Goal: Check status: Check status

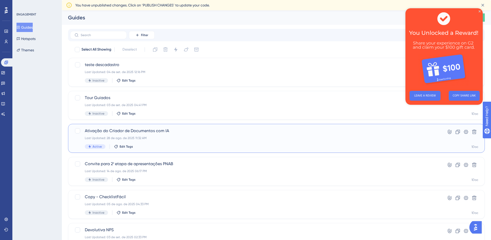
click at [179, 132] on span "Ativação do Criador de Documentos com IA" at bounding box center [256, 131] width 342 height 6
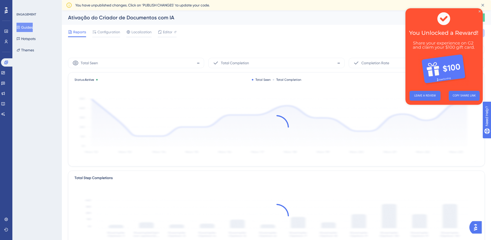
click at [478, 11] on img at bounding box center [443, 47] width 77 height 78
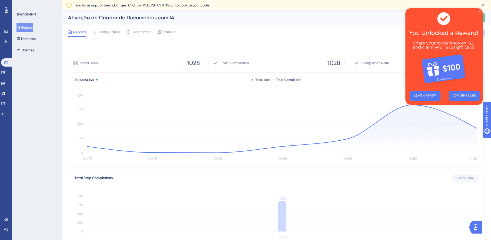
click at [480, 11] on icon "Close Preview" at bounding box center [479, 11] width 2 height 2
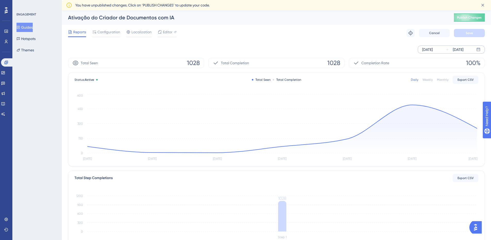
click at [433, 50] on div "[DATE]" at bounding box center [427, 49] width 11 height 6
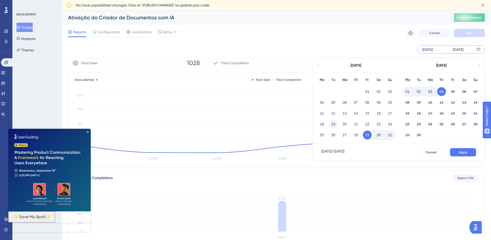
click at [333, 123] on button "19" at bounding box center [333, 124] width 9 height 9
click at [468, 150] on button "Apply" at bounding box center [463, 152] width 26 height 8
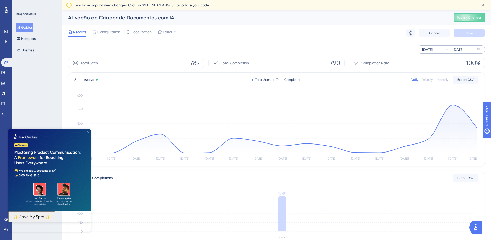
click at [88, 132] on icon "Close Preview" at bounding box center [88, 132] width 2 height 2
